Goal: Task Accomplishment & Management: Use online tool/utility

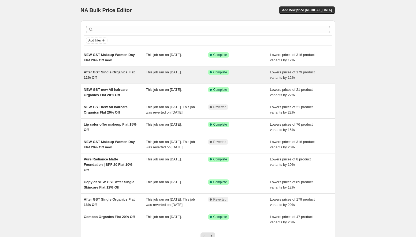
click at [146, 78] on div "This job ran on [DATE]." at bounding box center [177, 75] width 62 height 11
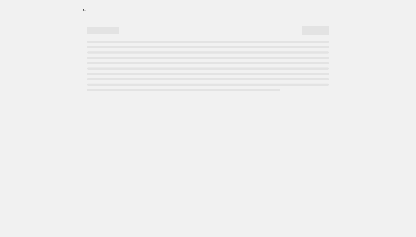
select select "percentage"
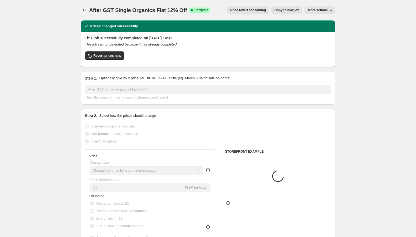
select select "collection"
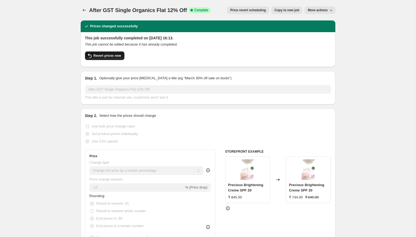
click at [114, 57] on span "Revert prices now" at bounding box center [107, 56] width 28 height 4
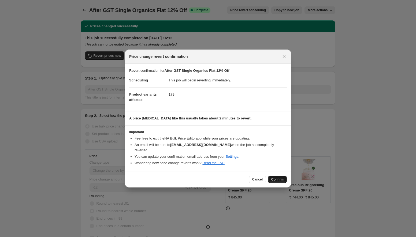
click at [280, 177] on span "Confirm" at bounding box center [277, 179] width 12 height 4
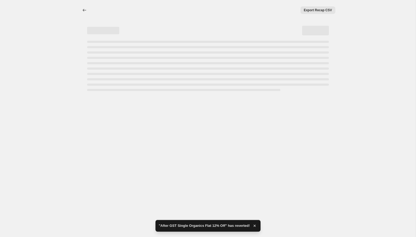
select select "percentage"
select select "collection"
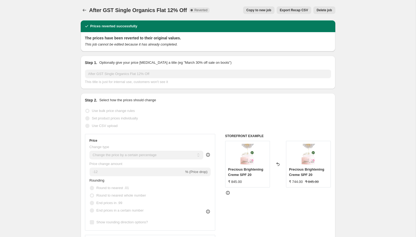
click at [264, 11] on span "Copy to new job" at bounding box center [258, 10] width 25 height 4
select select "percentage"
select select "collection"
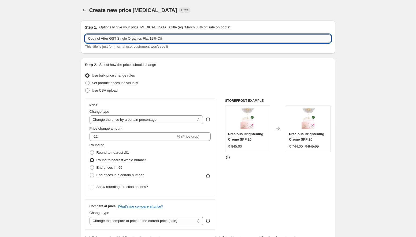
drag, startPoint x: 102, startPoint y: 38, endPoint x: 86, endPoint y: 37, distance: 16.6
click at [86, 37] on input "Copy of After GST Single Organics Flat 12% Off" at bounding box center [208, 38] width 246 height 9
click at [141, 39] on input "After GST Single Organics Flat 12% Off" at bounding box center [208, 38] width 246 height 9
type input "After GST Single Organics Flat 15% Off"
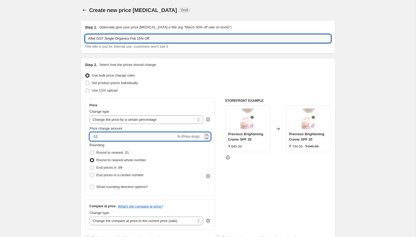
click at [167, 139] on input "-12" at bounding box center [132, 136] width 87 height 9
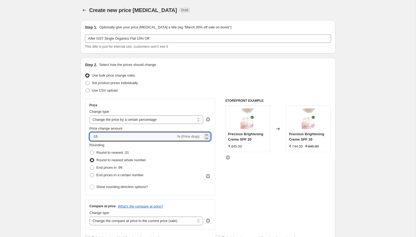
type input "-15"
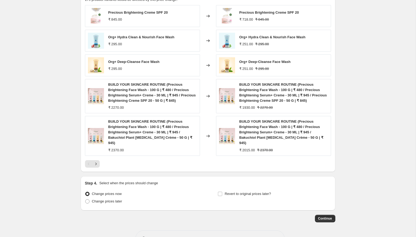
scroll to position [384, 0]
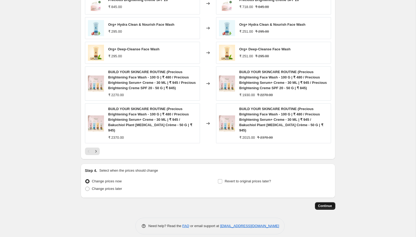
click at [326, 203] on button "Continue" at bounding box center [325, 206] width 20 height 8
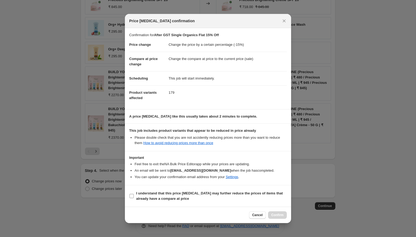
click at [133, 197] on input "I understand that this price [MEDICAL_DATA] may further reduce the prices of it…" at bounding box center [131, 196] width 4 height 4
checkbox input "true"
click at [278, 214] on span "Confirm" at bounding box center [277, 215] width 12 height 4
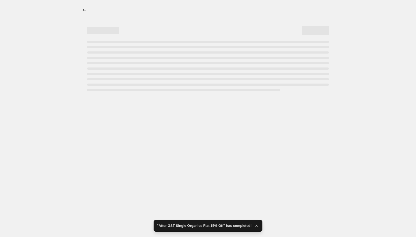
select select "percentage"
select select "collection"
